Goal: Information Seeking & Learning: Learn about a topic

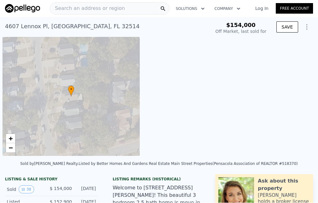
scroll to position [0, 2]
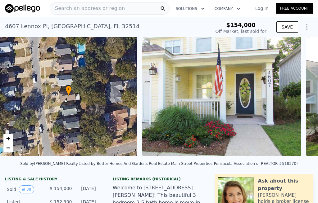
type input "-$ 164,037"
click at [106, 8] on span "Search an address or region" at bounding box center [87, 8] width 75 height 7
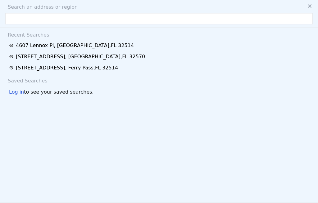
type input "$ 242,000"
type input "4"
type input "$ 63,040"
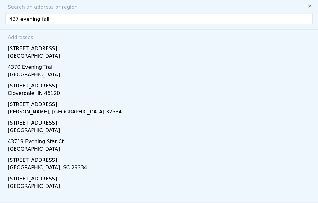
type input "437 evening falls"
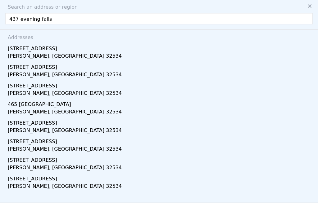
click at [40, 51] on div "[STREET_ADDRESS]" at bounding box center [160, 48] width 305 height 10
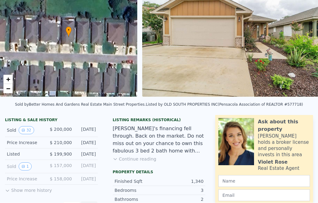
scroll to position [59, 0]
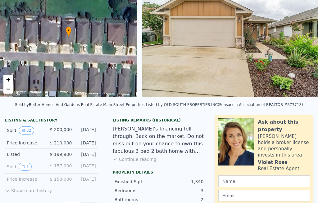
click at [23, 192] on button "Show more history" at bounding box center [28, 190] width 47 height 9
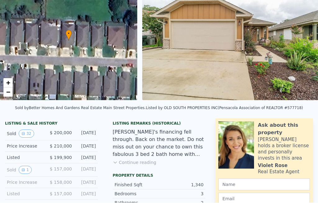
scroll to position [55, 0]
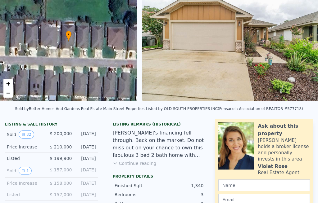
click at [25, 171] on icon "View historical data" at bounding box center [23, 171] width 4 height 4
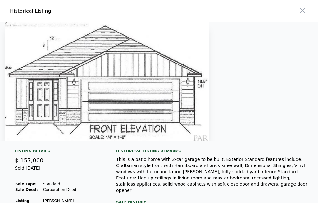
scroll to position [0, 0]
click at [306, 11] on icon "button" at bounding box center [302, 10] width 9 height 9
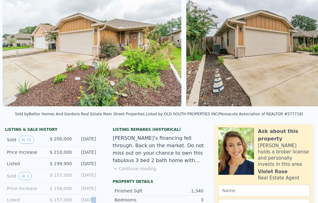
scroll to position [0, 4588]
type input "$ 222,000"
type input "-$ 4,912"
